Goal: Task Accomplishment & Management: Manage account settings

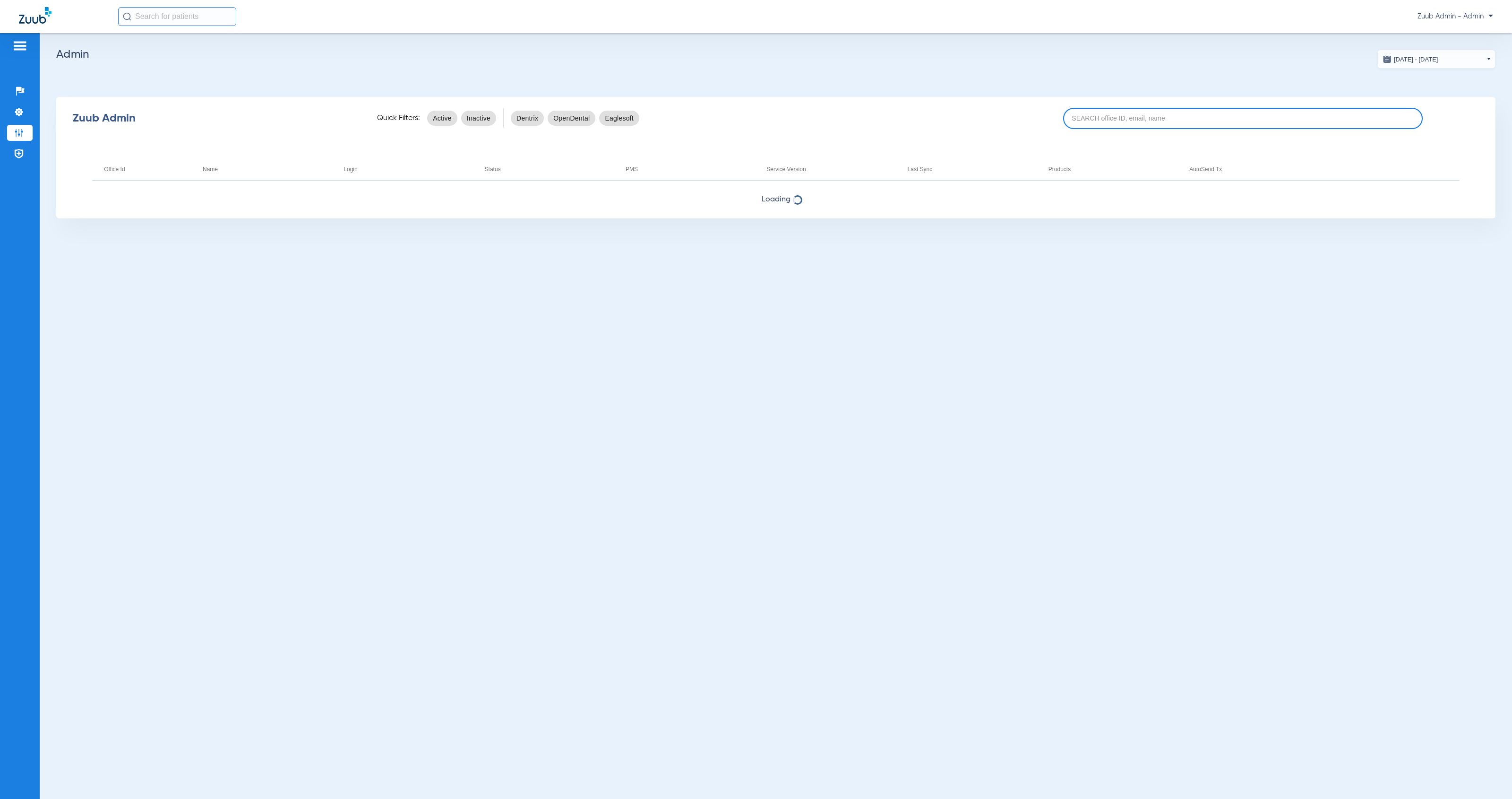
click at [1078, 120] on input at bounding box center [1243, 119] width 360 height 21
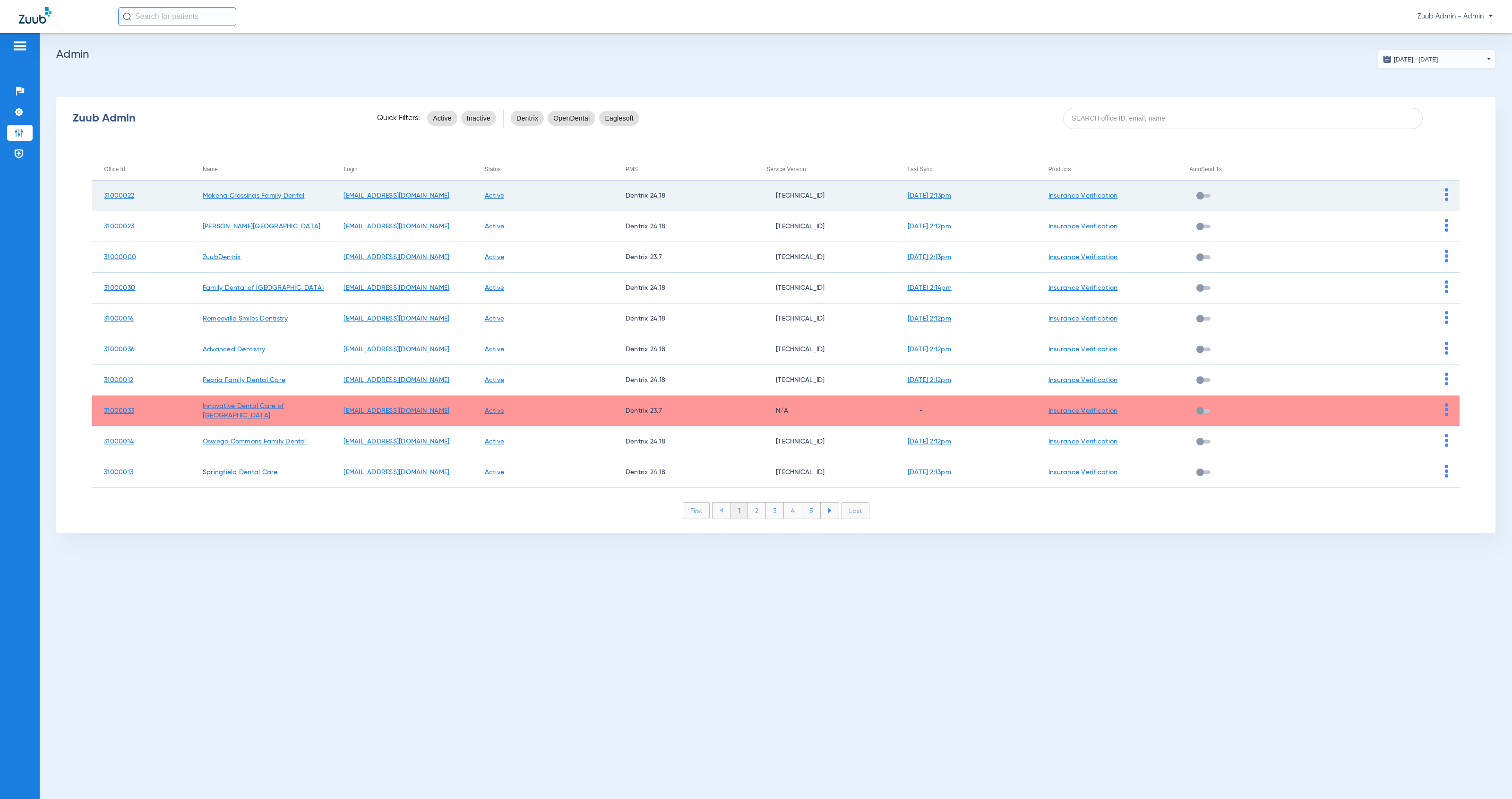
click at [1447, 199] on img at bounding box center [1446, 195] width 3 height 13
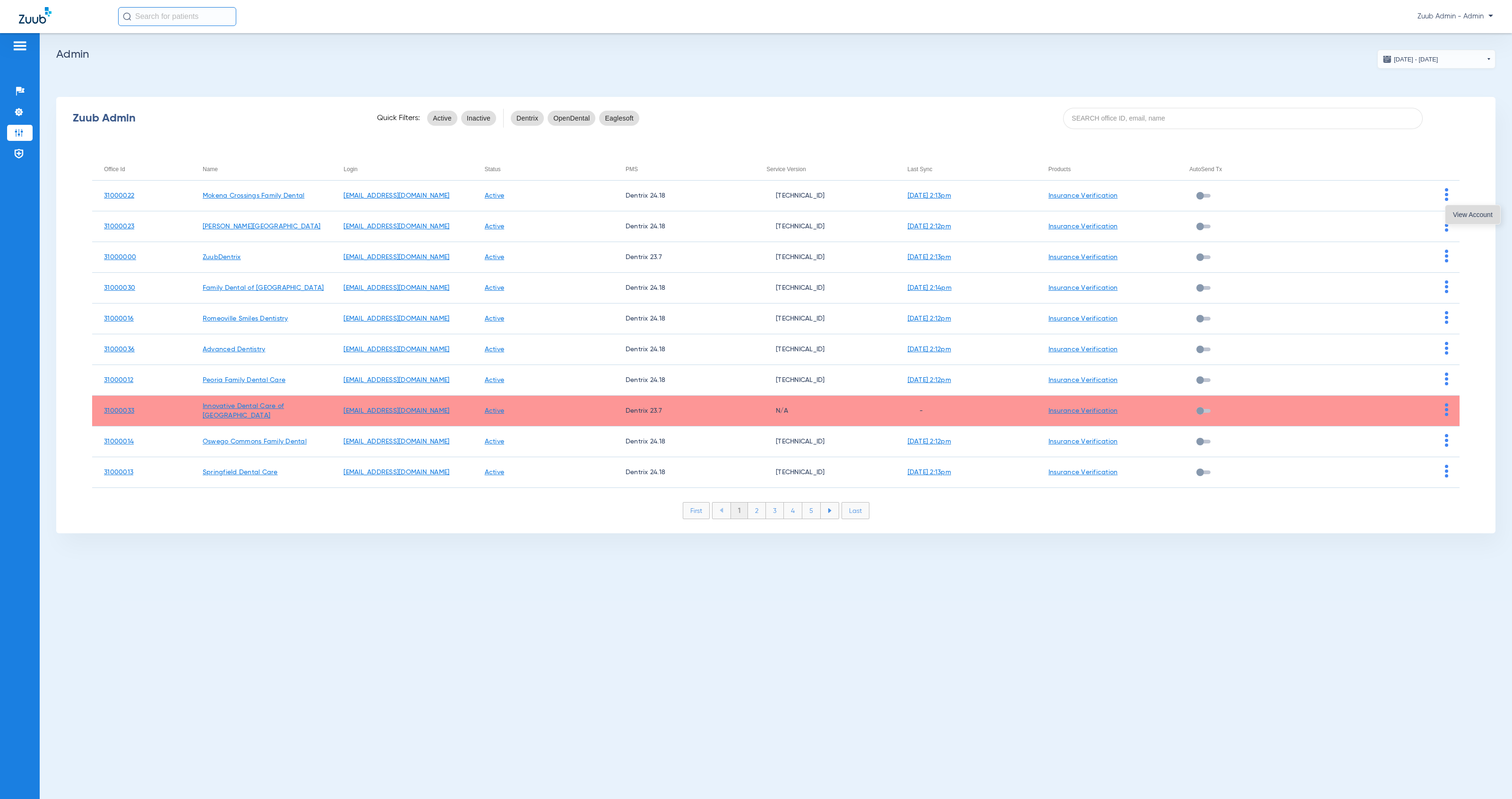
click at [1447, 214] on button "View Account" at bounding box center [1473, 214] width 55 height 19
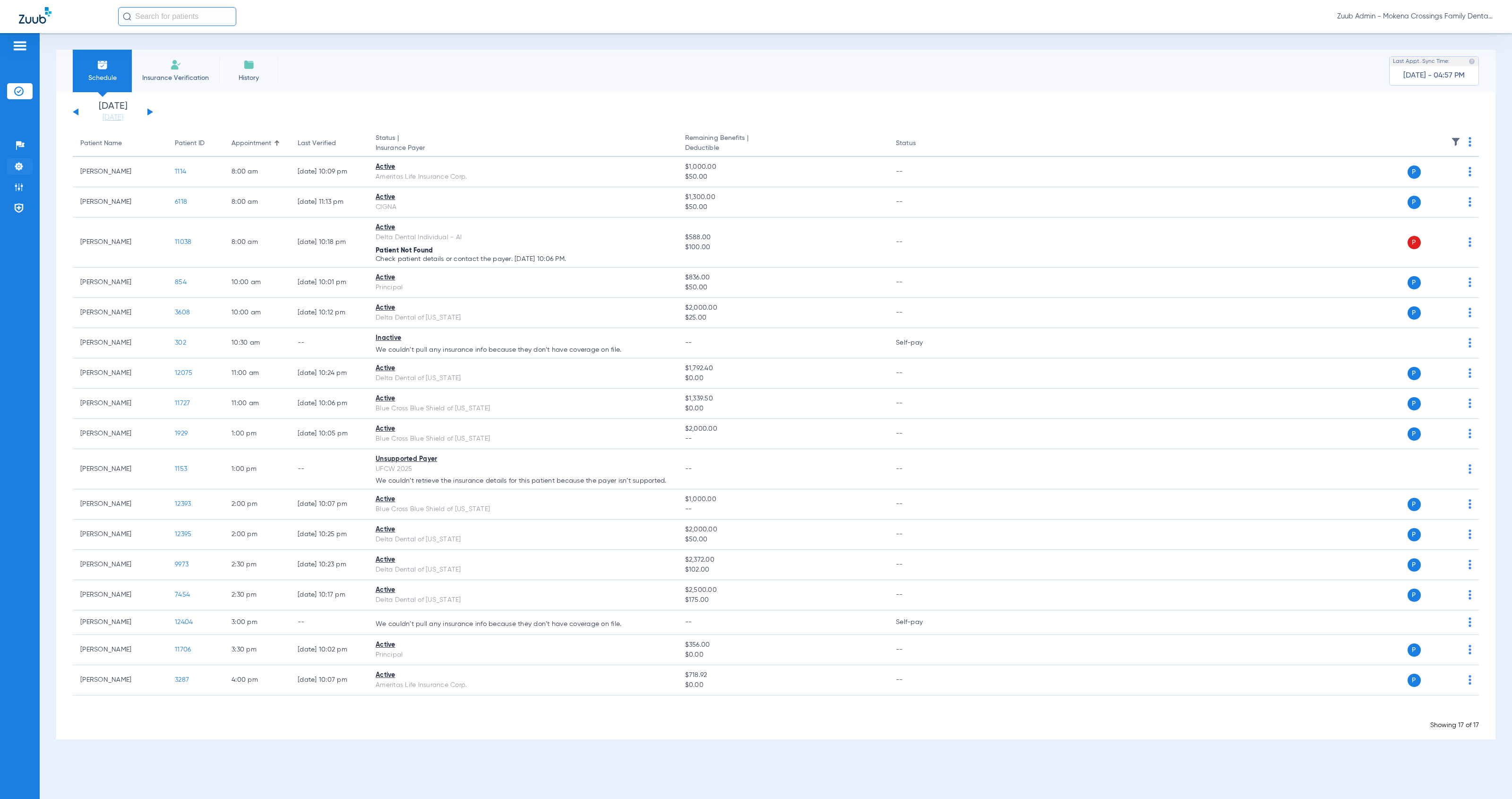
click at [23, 163] on img at bounding box center [19, 166] width 9 height 9
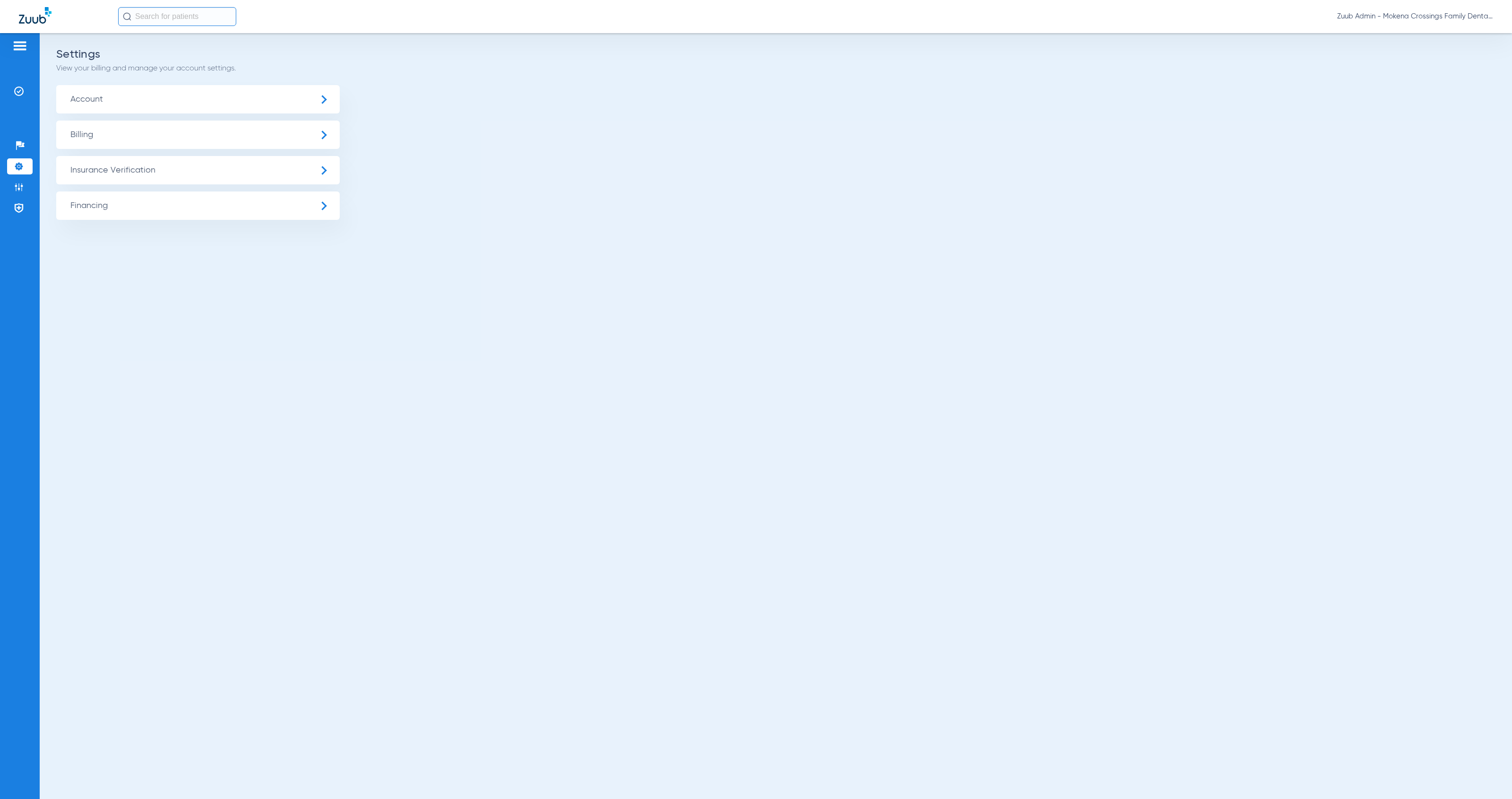
click at [175, 175] on span "Insurance Verification" at bounding box center [197, 170] width 283 height 28
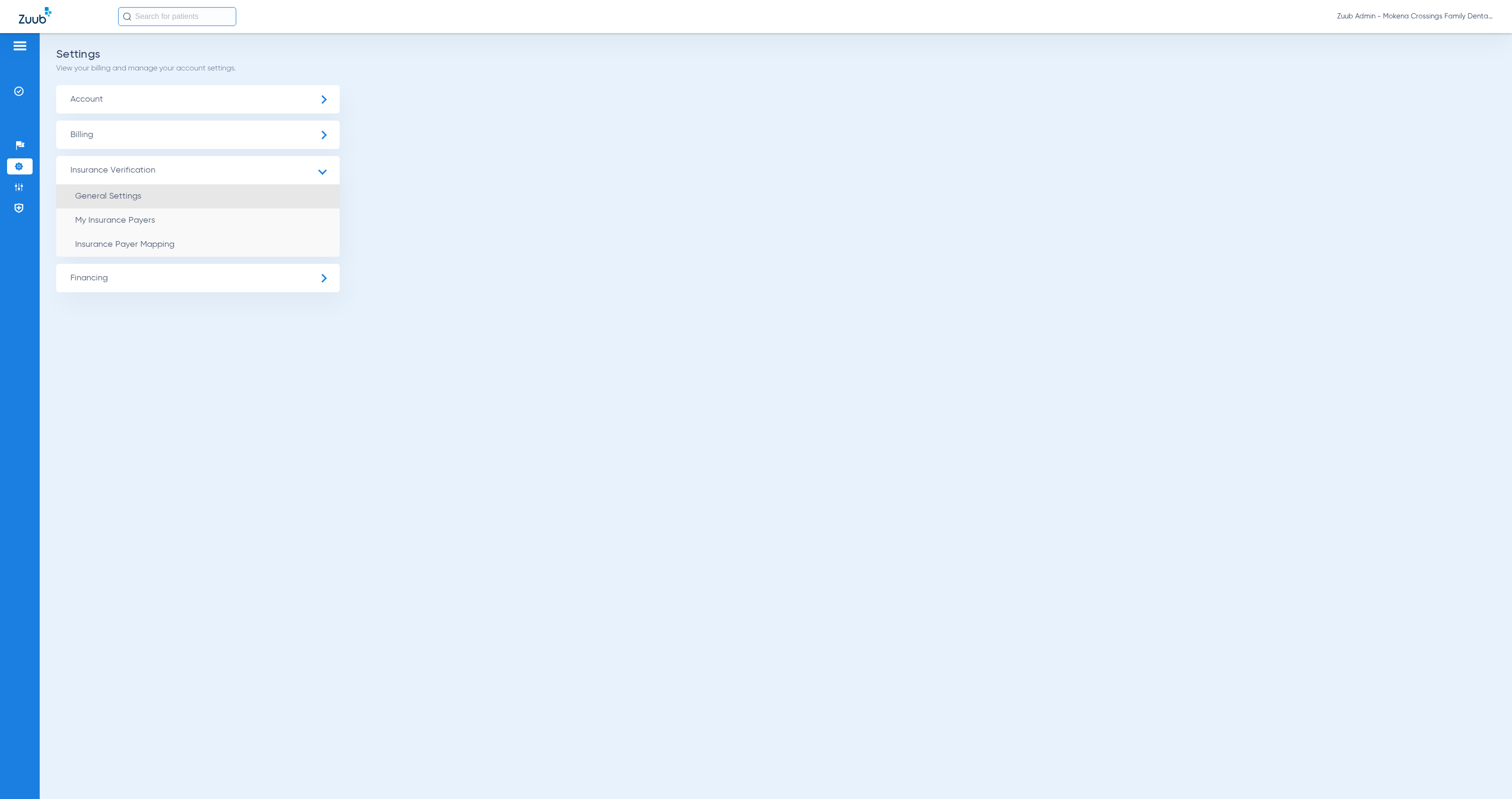
click at [179, 195] on li "General Settings" at bounding box center [197, 196] width 283 height 24
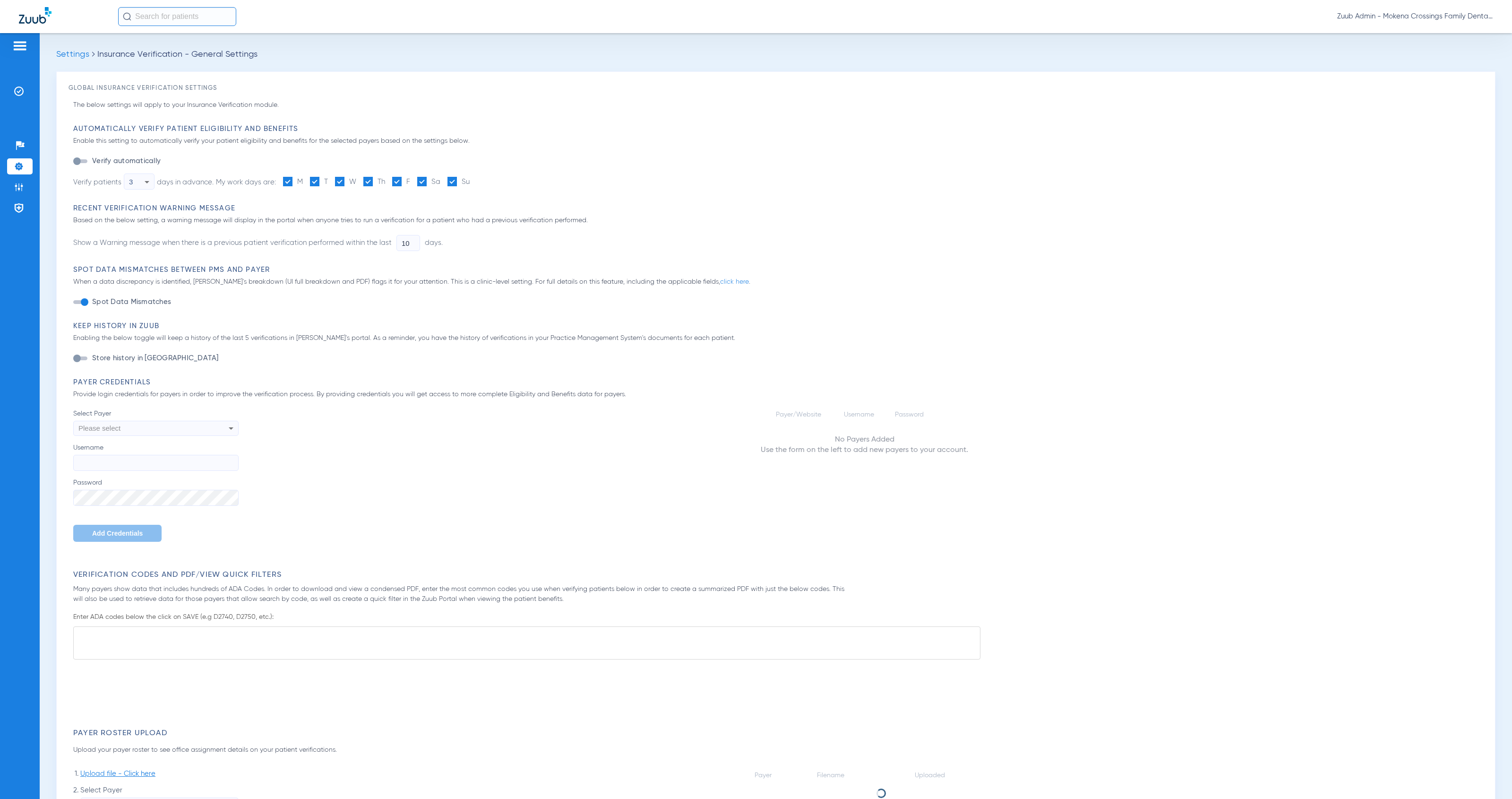
type input "1"
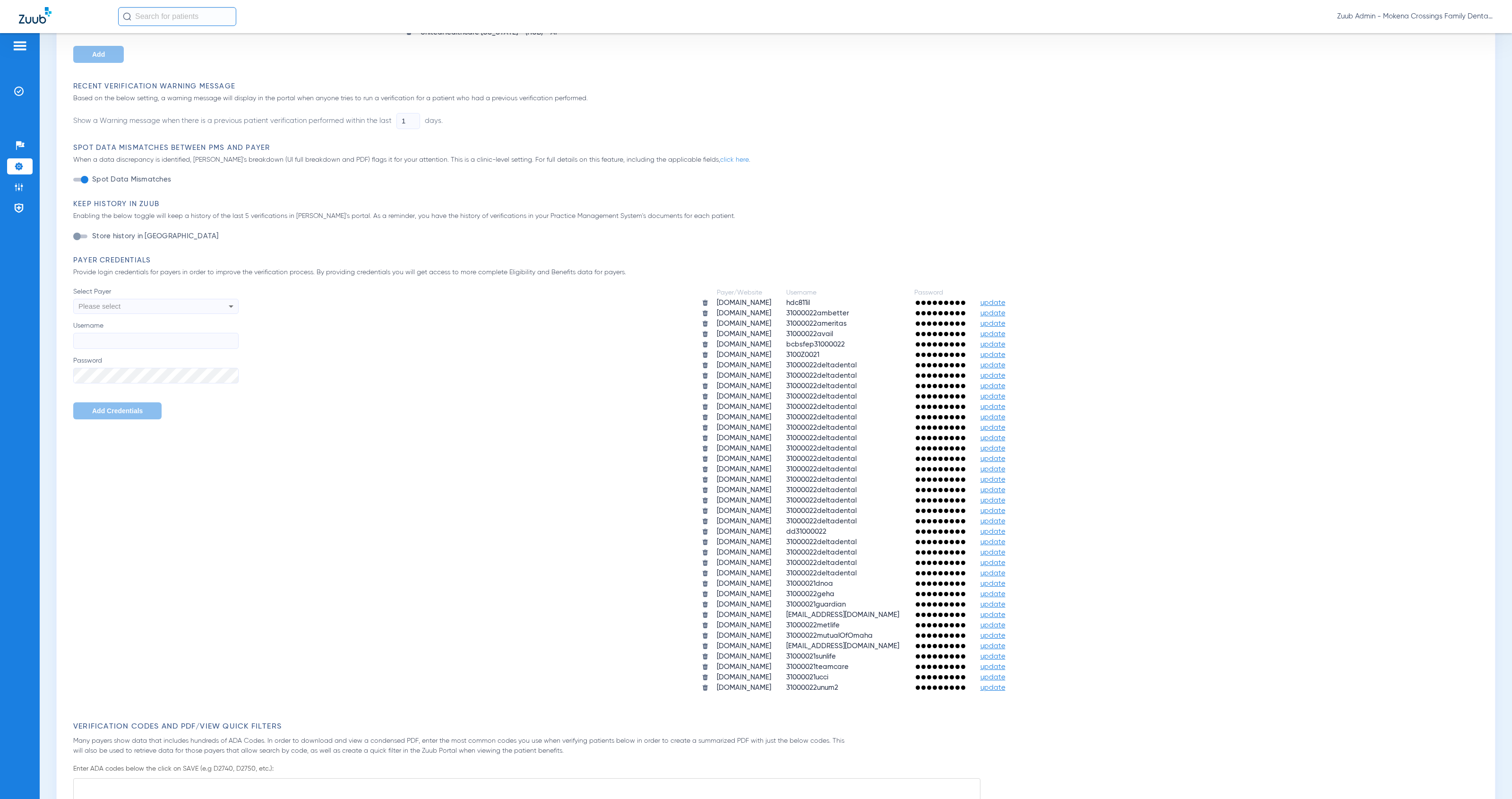
scroll to position [245, 0]
